Goal: Task Accomplishment & Management: Manage account settings

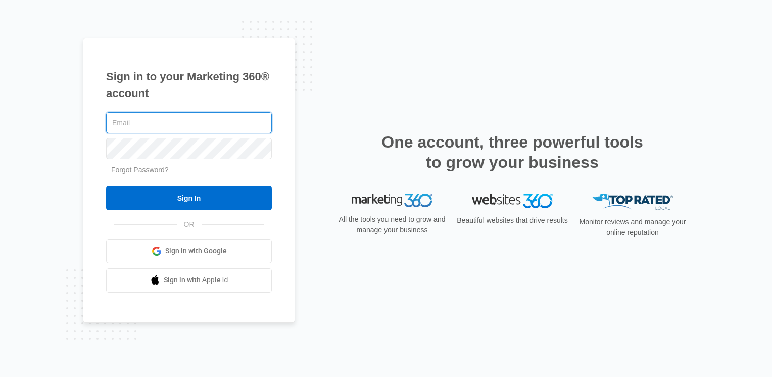
paste input "julian@royalcabinetsinc.com"
type input "julian@royalcabinetsinc.com"
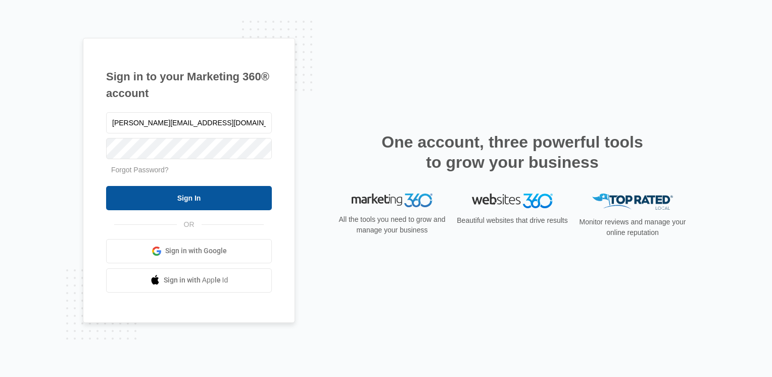
click at [225, 195] on input "Sign In" at bounding box center [189, 198] width 166 height 24
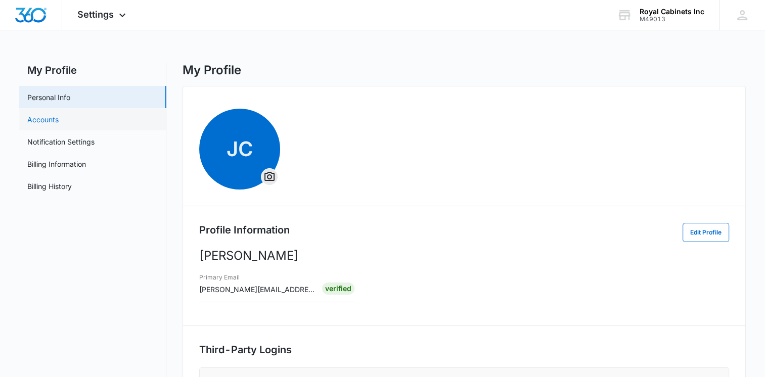
click at [49, 114] on link "Accounts" at bounding box center [42, 119] width 31 height 11
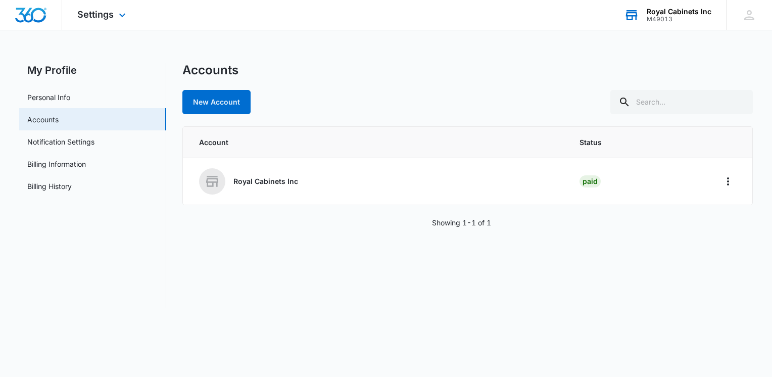
click at [635, 10] on icon at bounding box center [632, 11] width 10 height 2
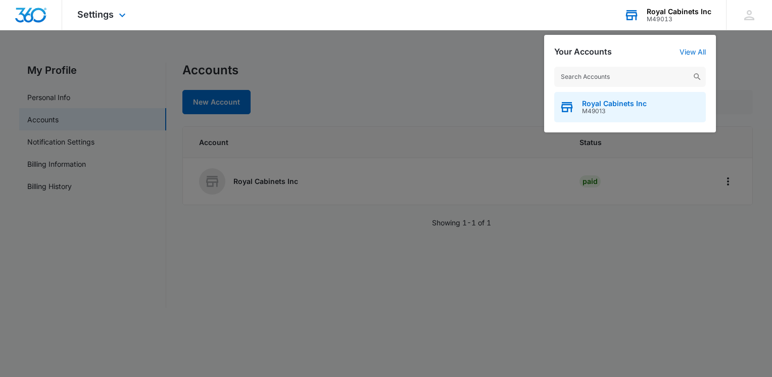
click at [589, 110] on span "M49013" at bounding box center [614, 111] width 65 height 7
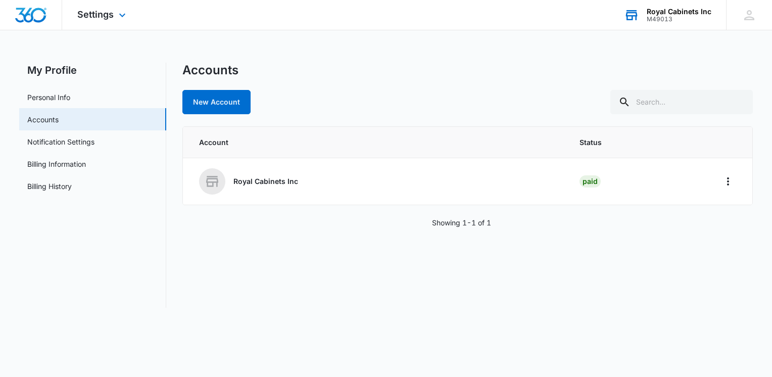
click at [652, 12] on div "Royal Cabinets Inc" at bounding box center [679, 12] width 65 height 8
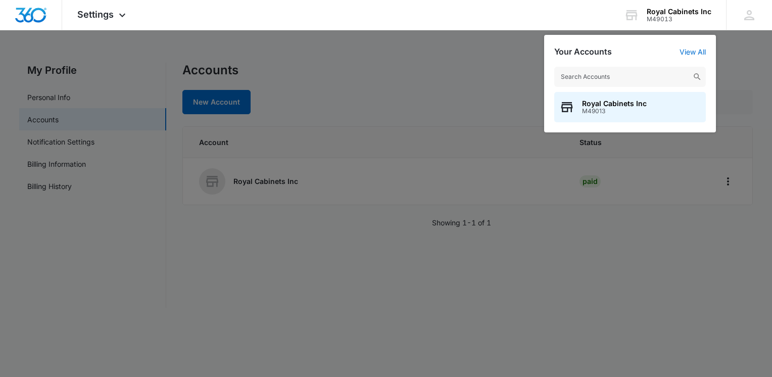
click at [427, 46] on div at bounding box center [386, 188] width 772 height 377
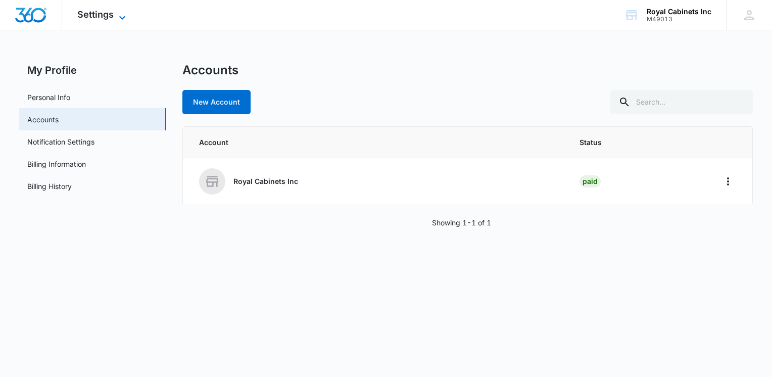
click at [121, 15] on icon at bounding box center [122, 18] width 12 height 12
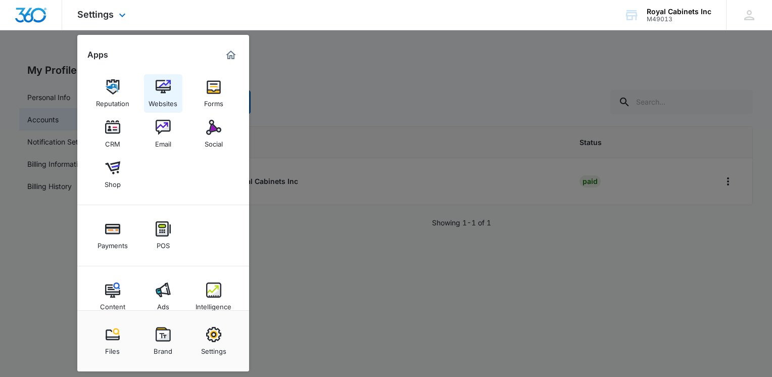
click at [174, 75] on link "Websites" at bounding box center [163, 93] width 38 height 38
